Goal: Transaction & Acquisition: Purchase product/service

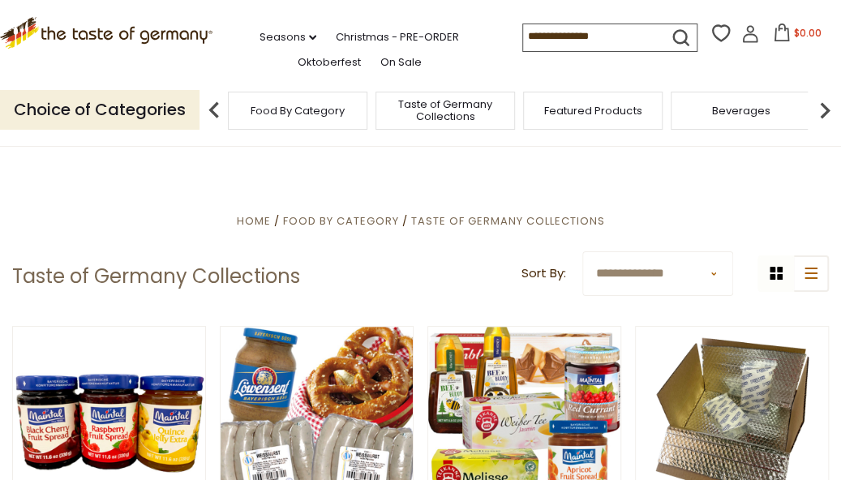
click at [306, 118] on div "Food By Category" at bounding box center [297, 111] width 139 height 38
click at [346, 109] on div "Food By Category" at bounding box center [297, 111] width 139 height 38
click at [316, 64] on link "Oktoberfest" at bounding box center [328, 62] width 63 height 18
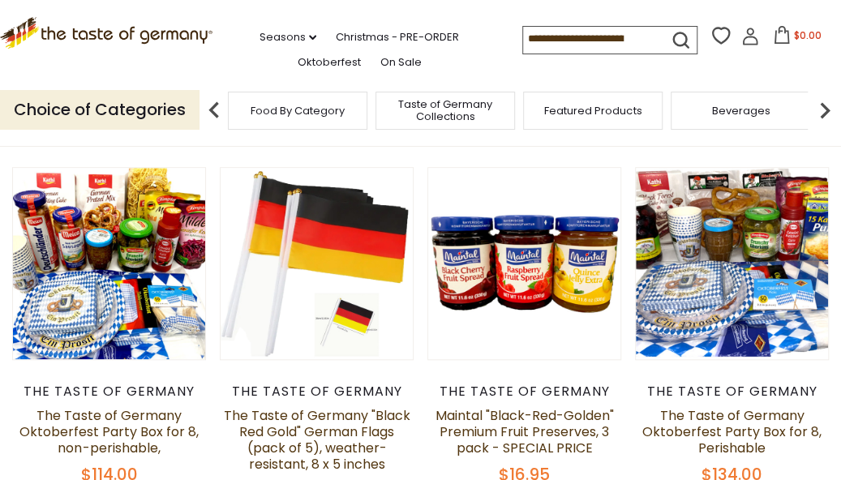
scroll to position [370, 0]
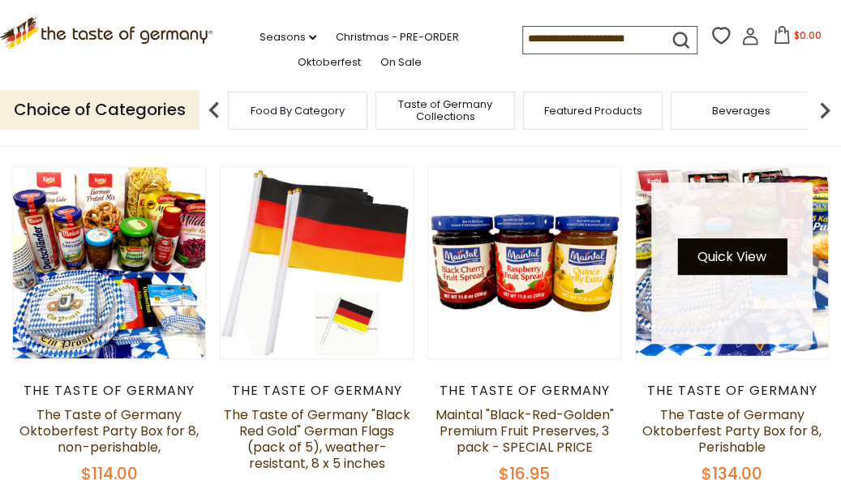
click at [732, 252] on button "Quick View" at bounding box center [731, 256] width 109 height 36
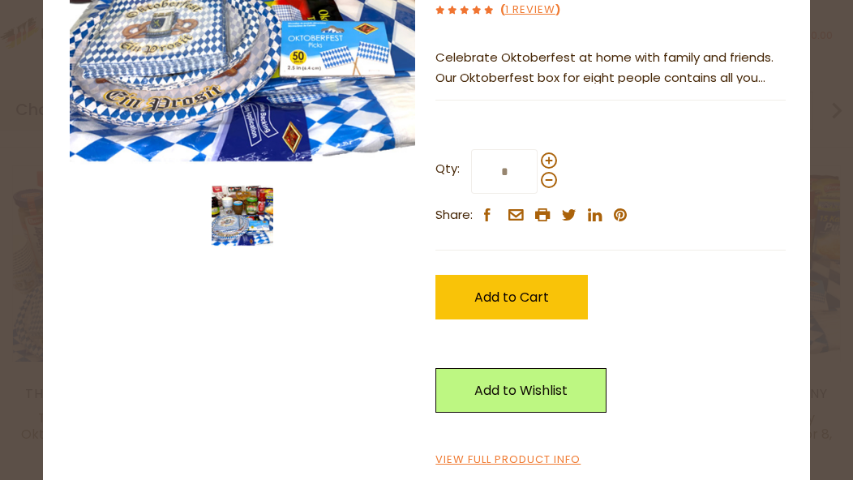
scroll to position [259, 0]
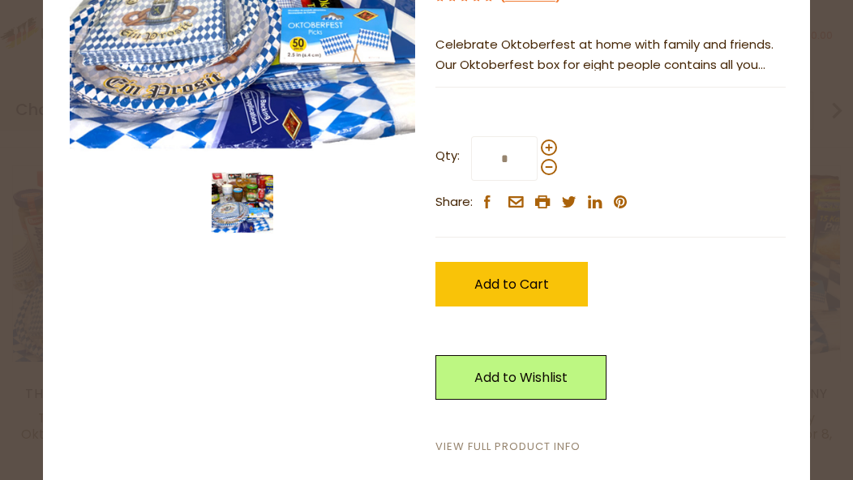
click at [546, 443] on link "View Full Product Info" at bounding box center [507, 446] width 145 height 17
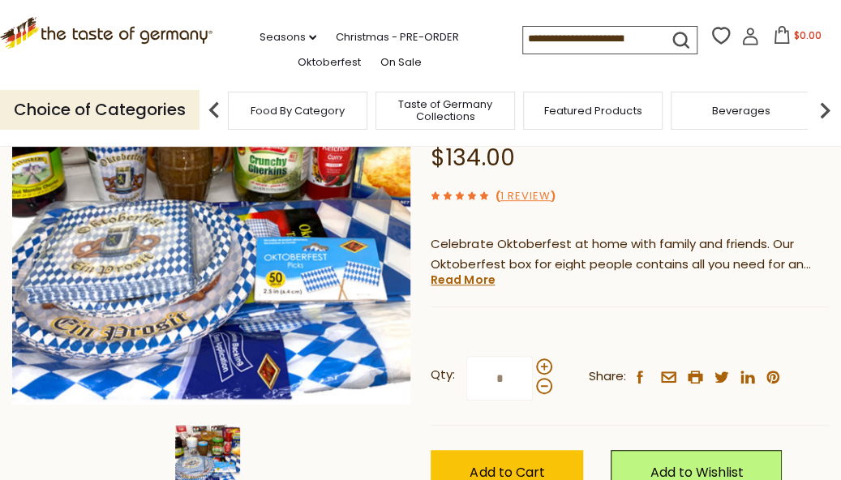
scroll to position [224, 0]
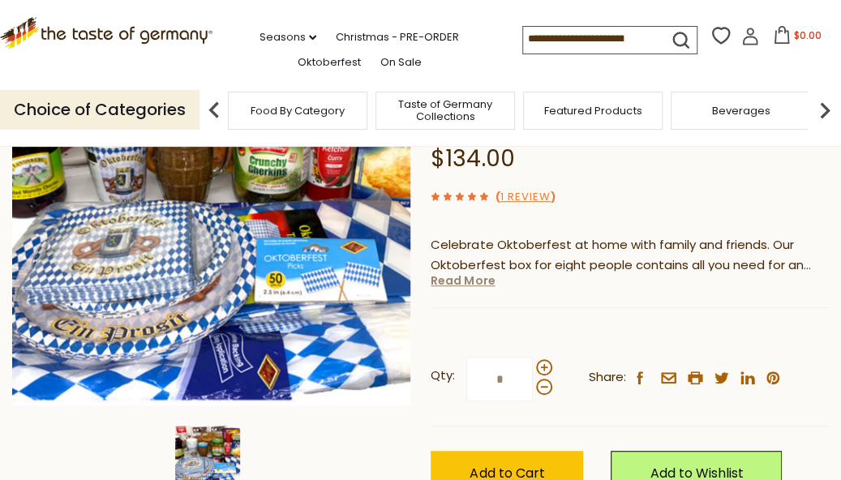
click at [477, 284] on link "Read More" at bounding box center [462, 280] width 64 height 16
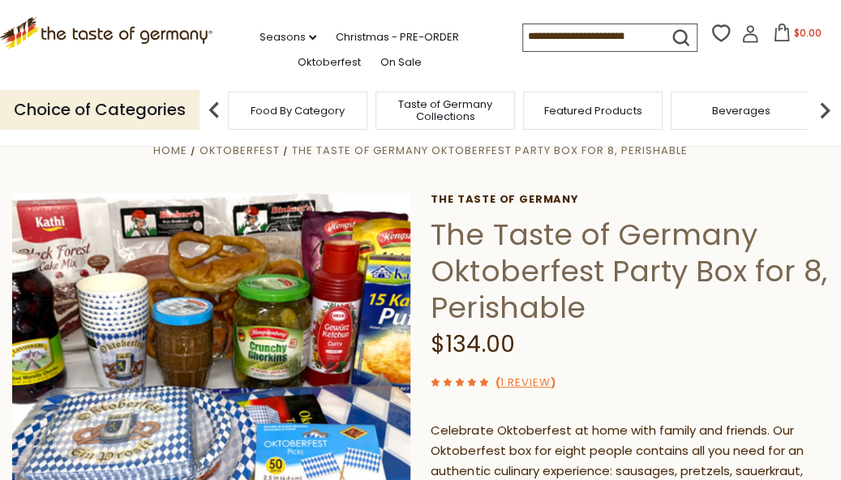
scroll to position [0, 0]
